Goal: Contribute content

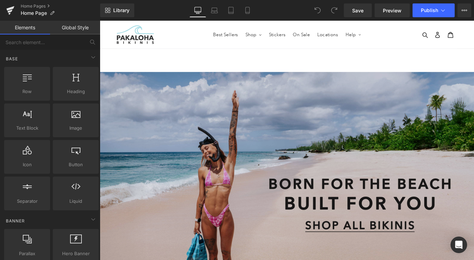
click at [174, 187] on img at bounding box center [309, 203] width 418 height 250
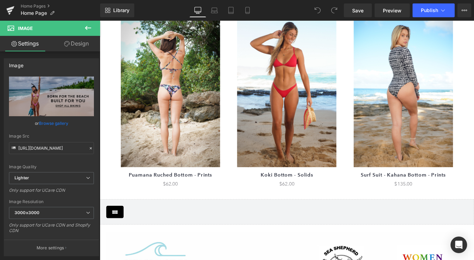
scroll to position [291, 0]
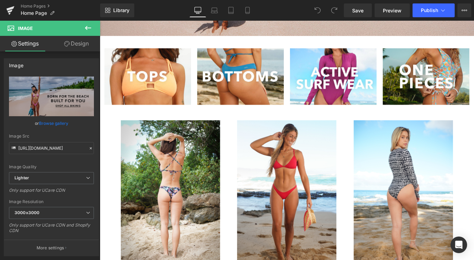
click at [91, 28] on icon at bounding box center [88, 28] width 8 height 8
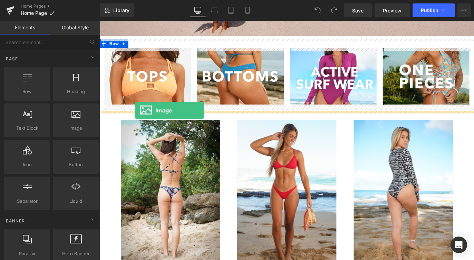
drag, startPoint x: 173, startPoint y: 148, endPoint x: 139, endPoint y: 121, distance: 43.5
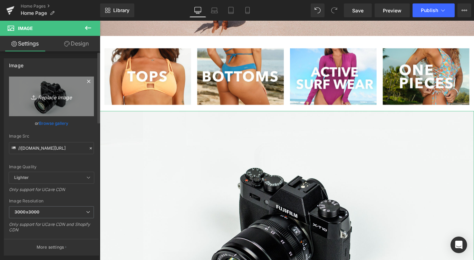
click at [48, 101] on link "Replace Image" at bounding box center [51, 97] width 85 height 40
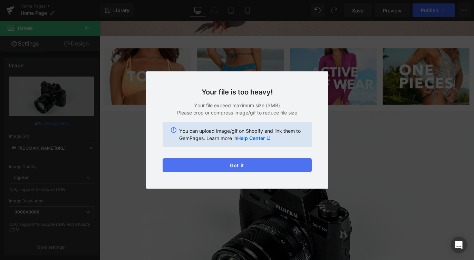
click at [207, 169] on button "Got it" at bounding box center [237, 165] width 149 height 14
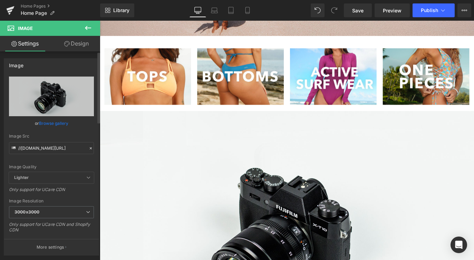
click at [57, 124] on link "Browse gallery" at bounding box center [53, 123] width 29 height 12
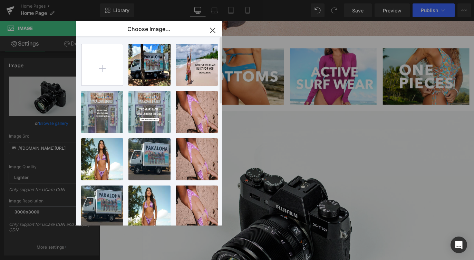
click at [100, 70] on input "file" at bounding box center [101, 64] width 41 height 41
type input "C:\fakepath\trickortreat-1.png"
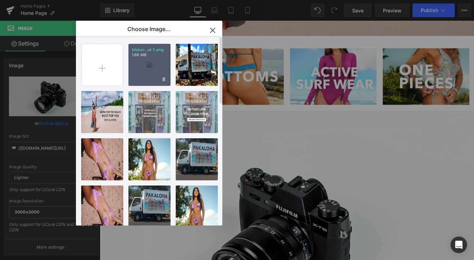
click at [141, 66] on div "trickor...at-1.png 1.68 MB" at bounding box center [149, 65] width 42 height 42
type input "[URL][DOMAIN_NAME]"
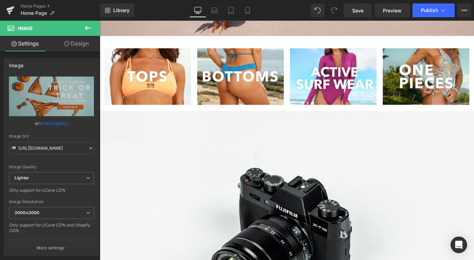
click at [146, 71] on img at bounding box center [153, 82] width 97 height 63
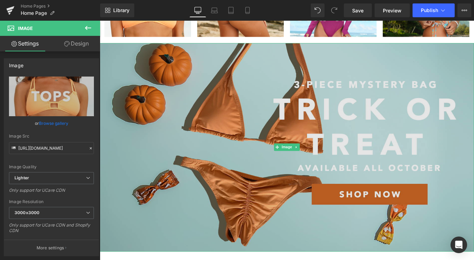
scroll to position [439, 0]
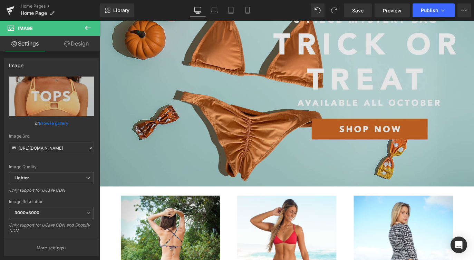
click at [262, 134] on img at bounding box center [309, 89] width 418 height 233
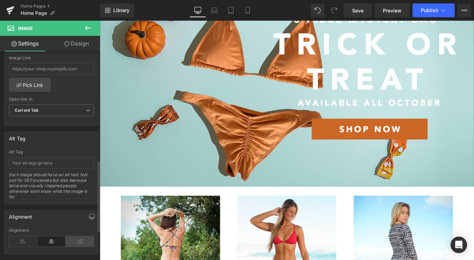
scroll to position [261, 0]
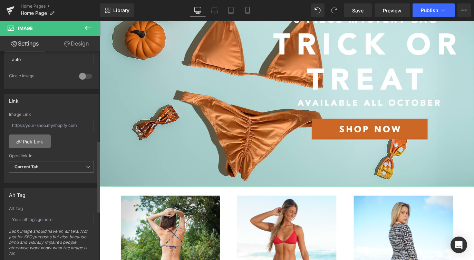
click at [33, 141] on link "Pick Link" at bounding box center [30, 142] width 42 height 14
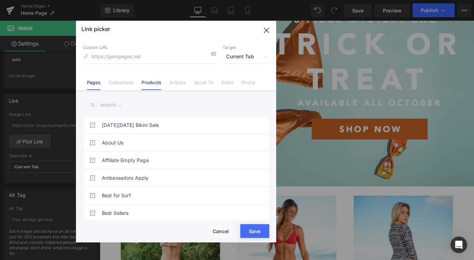
click at [158, 83] on link "Products" at bounding box center [152, 85] width 20 height 10
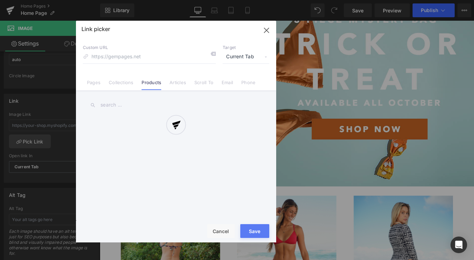
click at [104, 104] on div at bounding box center [176, 132] width 200 height 222
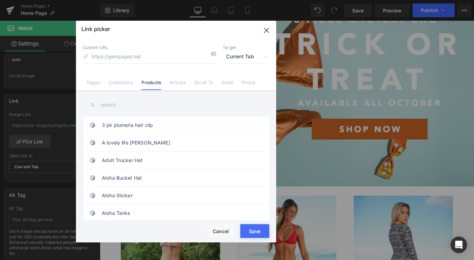
click at [104, 104] on input "text" at bounding box center [176, 105] width 186 height 16
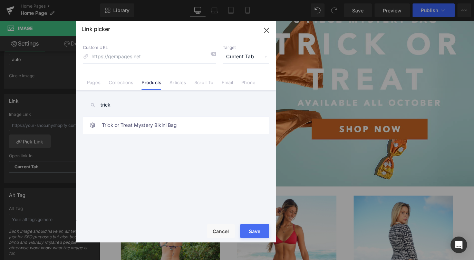
type input "trick"
click at [115, 137] on div "3 pk plumeria hair clip A lovely life Aloha Shirt Adult Trucker Hat Aloha Bucke…" at bounding box center [177, 169] width 189 height 107
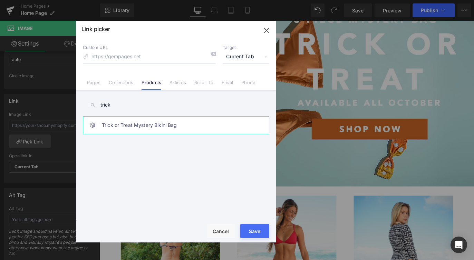
click at [115, 124] on link "Trick or Treat Mystery Bikini Bag" at bounding box center [178, 125] width 152 height 17
type input "/products/trick-or-treat-mystery-bikini-bag"
click at [257, 232] on div "Rendering Content" at bounding box center [237, 233] width 42 height 8
click at [251, 235] on div "Rendering Content" at bounding box center [237, 233] width 42 height 8
click at [256, 229] on button "Save" at bounding box center [254, 231] width 29 height 14
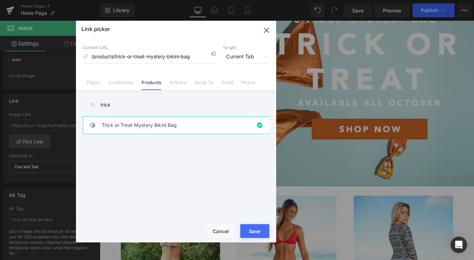
type input "/products/trick-or-treat-mystery-bikini-bag"
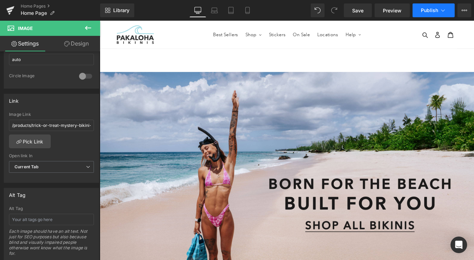
click at [437, 14] on button "Publish" at bounding box center [434, 10] width 42 height 14
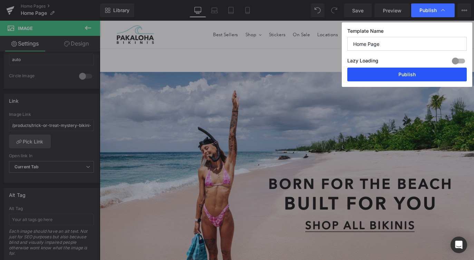
click at [406, 73] on button "Publish" at bounding box center [406, 75] width 119 height 14
